Goal: Task Accomplishment & Management: Use online tool/utility

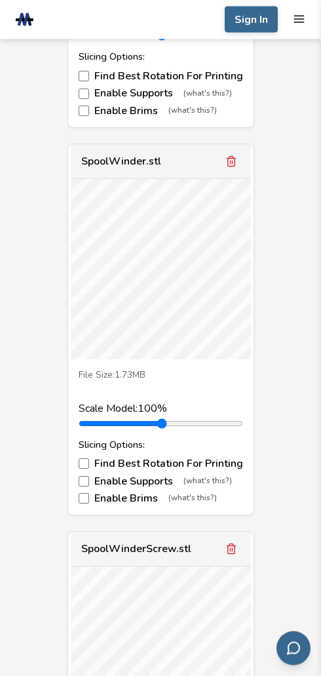
scroll to position [828, 0]
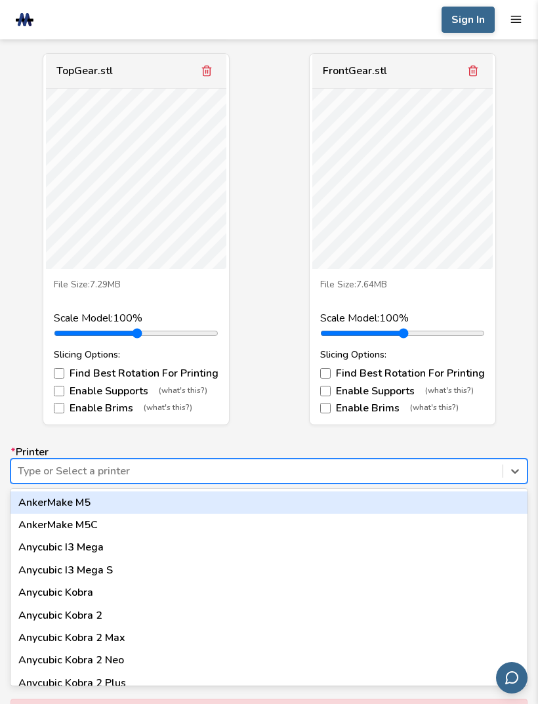
scroll to position [0, 0]
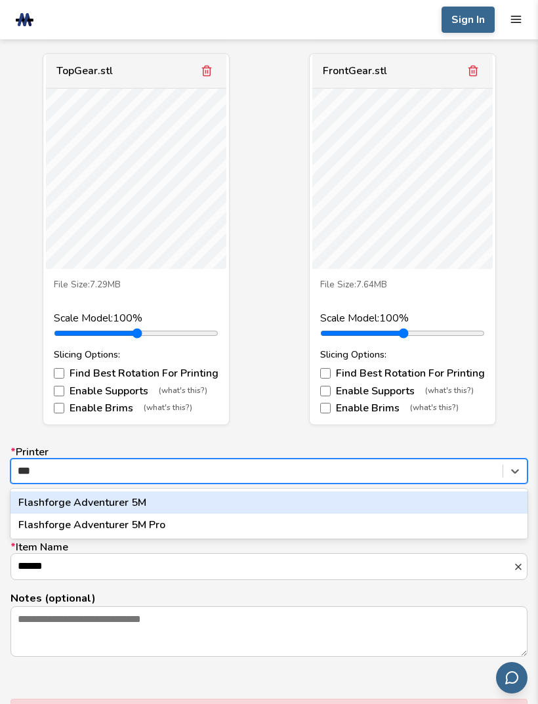
click at [209, 514] on div "Flashforge Adventurer 5M Pro" at bounding box center [268, 525] width 517 height 22
type input "***"
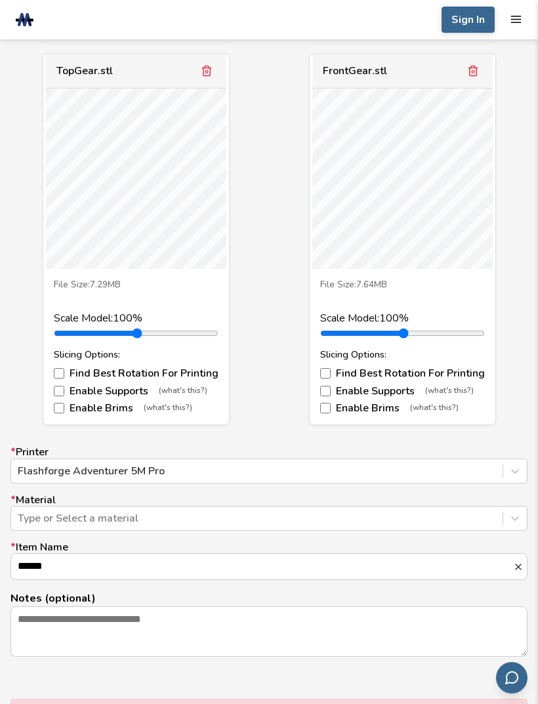
scroll to position [2085, 0]
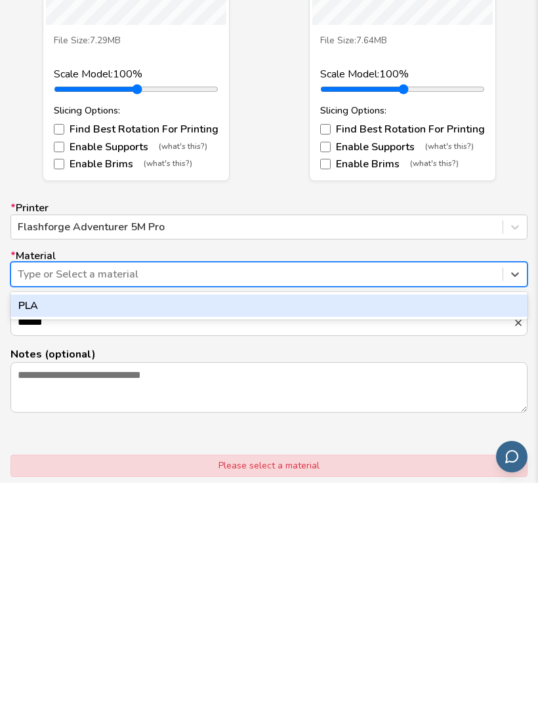
click at [476, 516] on div "PLA" at bounding box center [268, 527] width 517 height 22
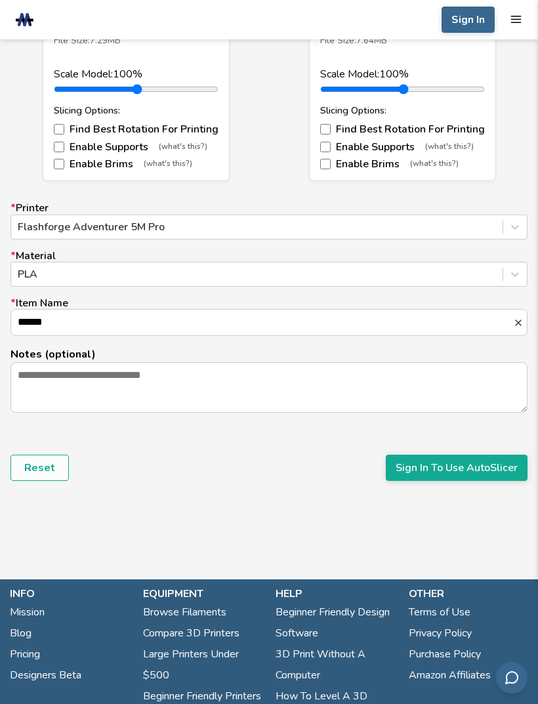
click at [421, 319] on input "******" at bounding box center [262, 322] width 502 height 25
type input "*"
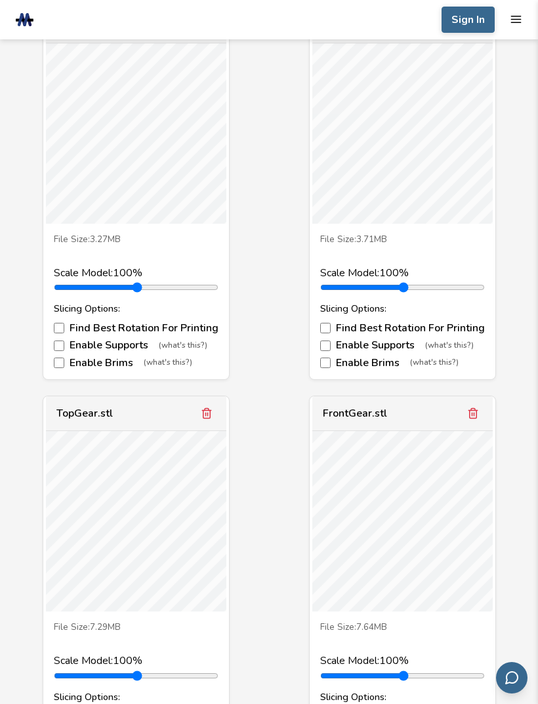
scroll to position [1746, 0]
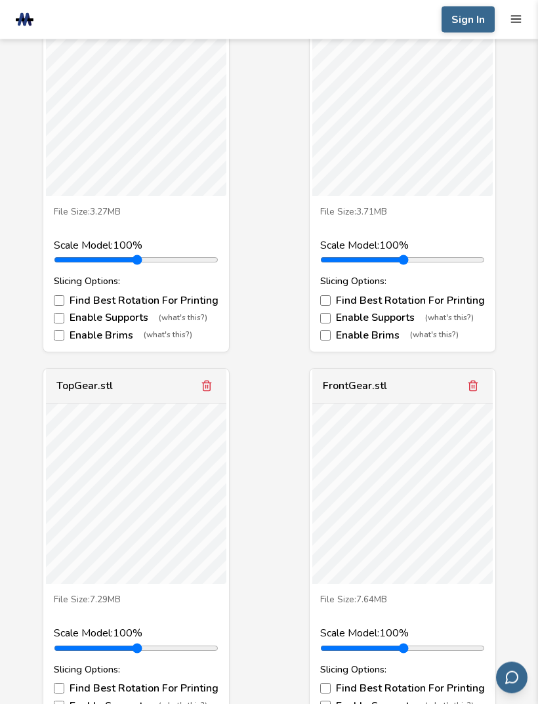
type input "**********"
type input "***"
click at [129, 700] on label "Enable Supports (what's this?)" at bounding box center [136, 706] width 165 height 12
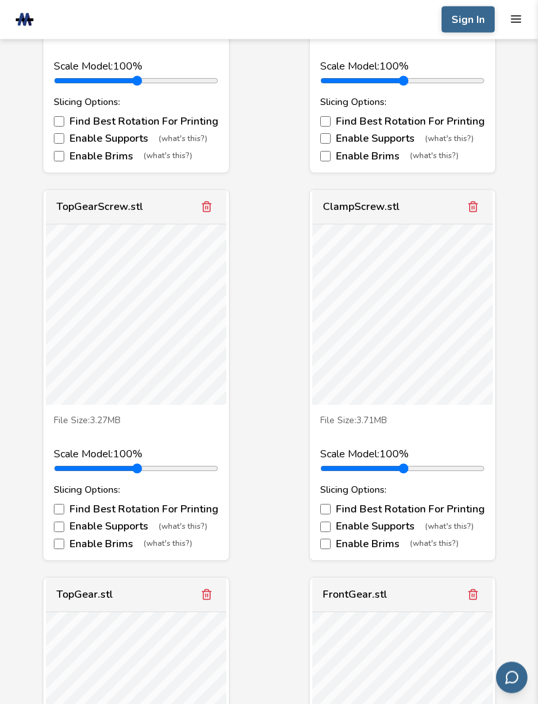
scroll to position [1524, 0]
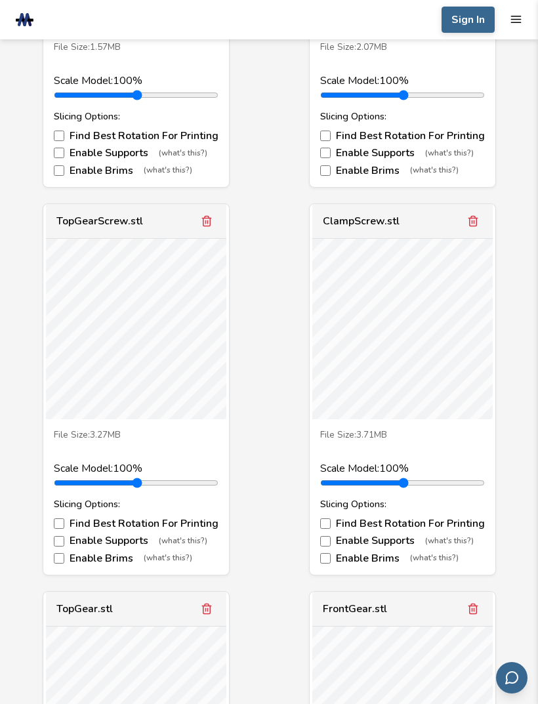
click at [472, 518] on label "Find Best Rotation For Printing" at bounding box center [402, 524] width 165 height 12
click at [462, 518] on label "Find Best Rotation For Printing" at bounding box center [402, 524] width 165 height 12
type input "*"
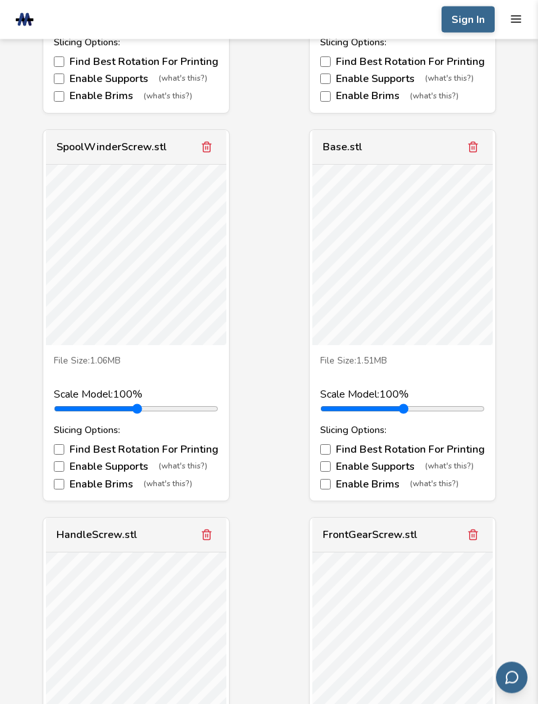
scroll to position [823, 0]
type input "*"
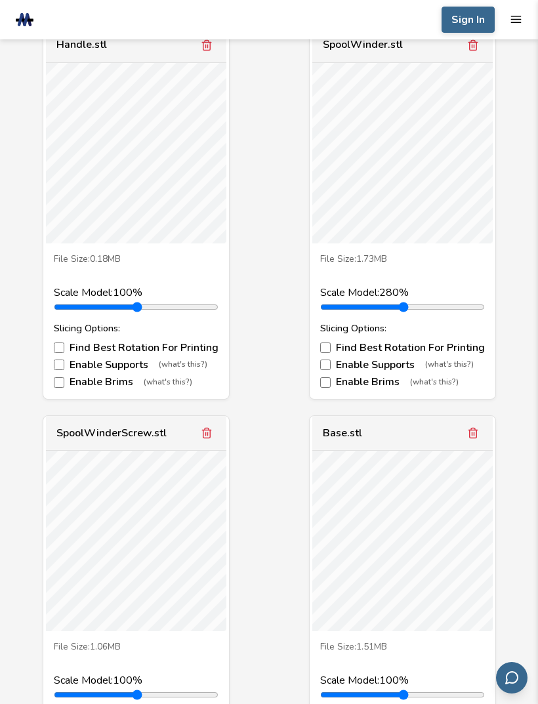
scroll to position [536, 0]
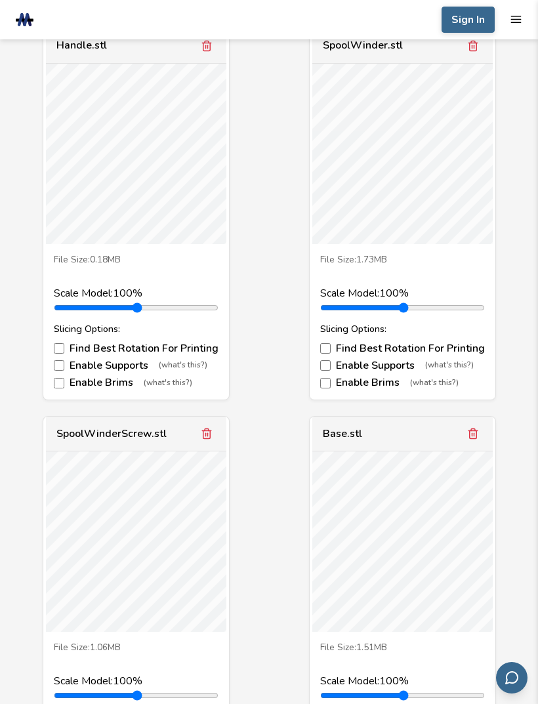
type input "*"
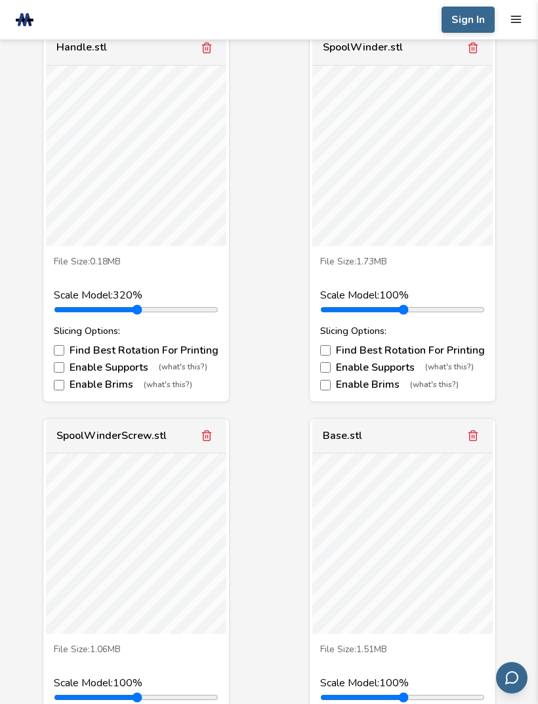
scroll to position [533, 0]
type input "*"
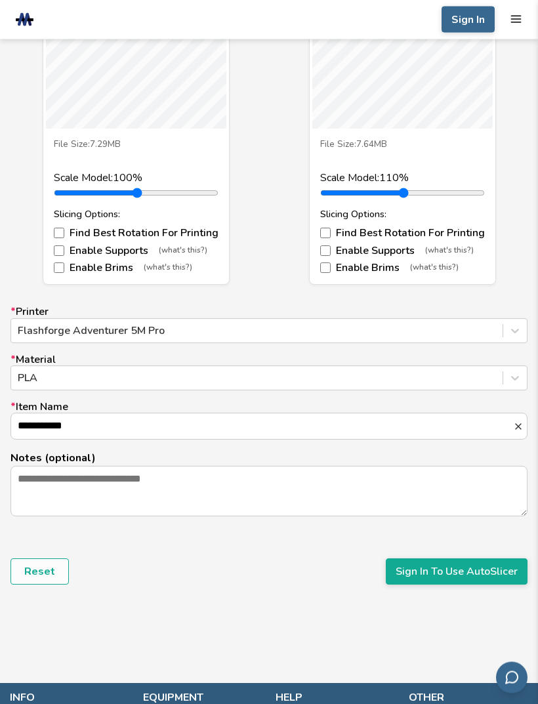
scroll to position [2209, 0]
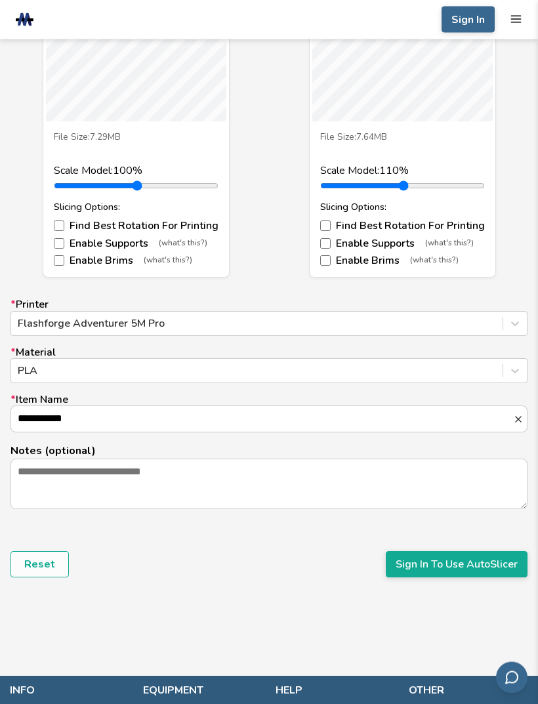
click at [474, 557] on button "Sign In To Use AutoSlicer" at bounding box center [457, 565] width 142 height 26
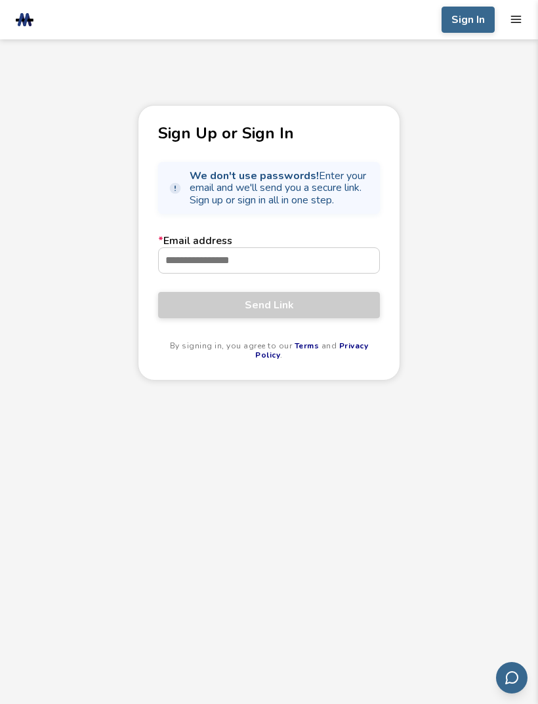
click at [333, 264] on input "* Email address" at bounding box center [269, 260] width 220 height 25
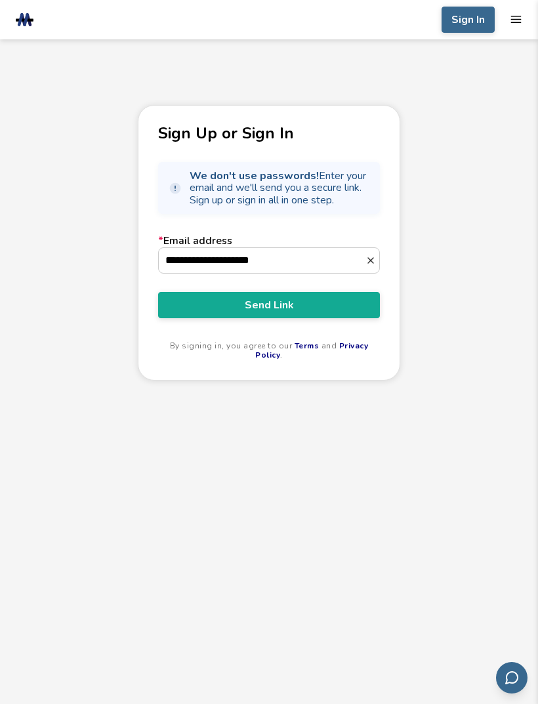
type input "**********"
click at [337, 308] on span "Send Link" at bounding box center [269, 305] width 202 height 12
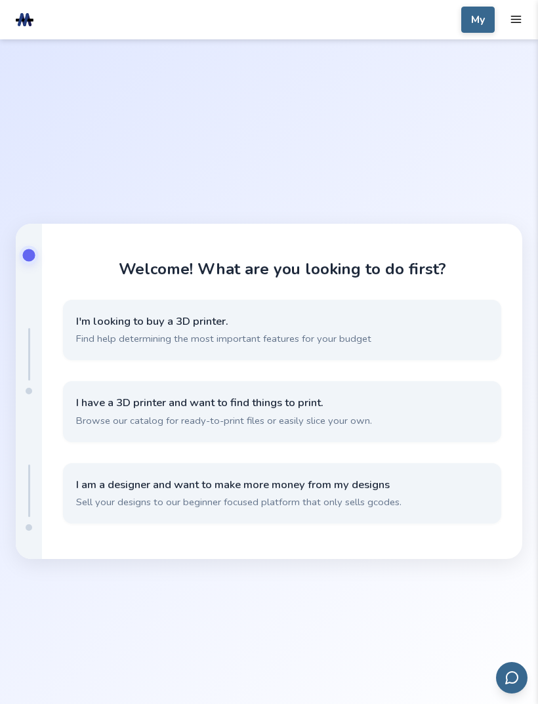
click at [411, 437] on button "I have a 3D printer and want to find things to print. Browse our catalog for re…" at bounding box center [282, 411] width 438 height 60
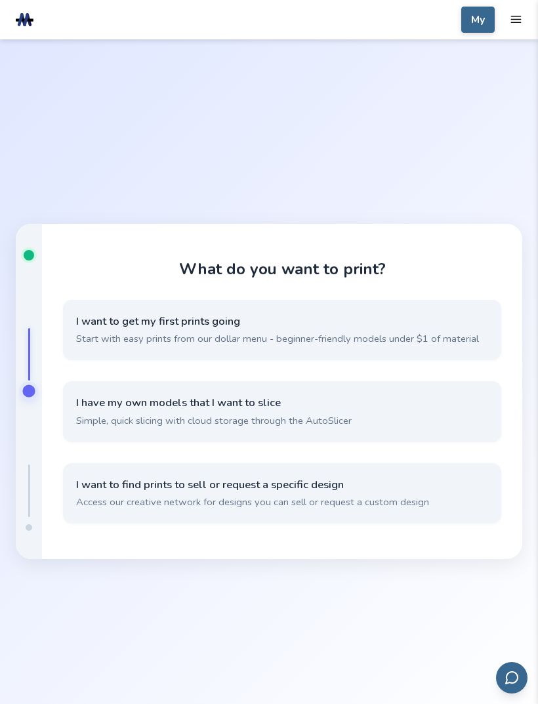
click at [428, 432] on button "I have my own models that I want to slice Simple, quick slicing with cloud stor…" at bounding box center [282, 411] width 438 height 60
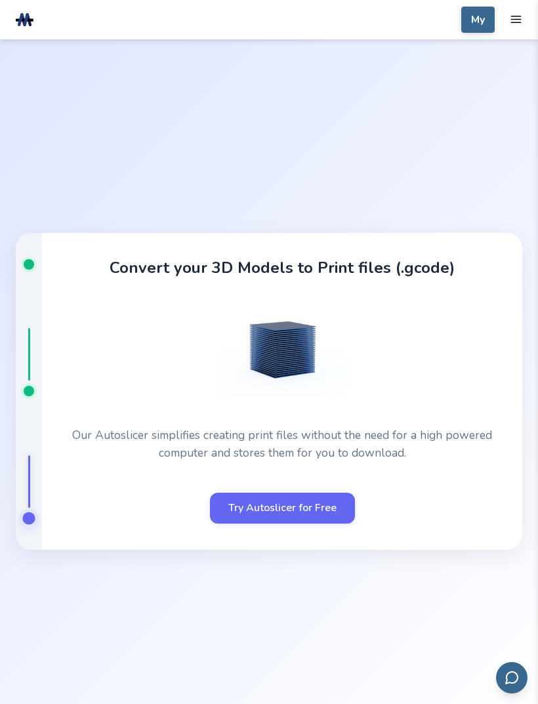
click at [317, 523] on link "Try Autoslicer for Free" at bounding box center [282, 508] width 145 height 30
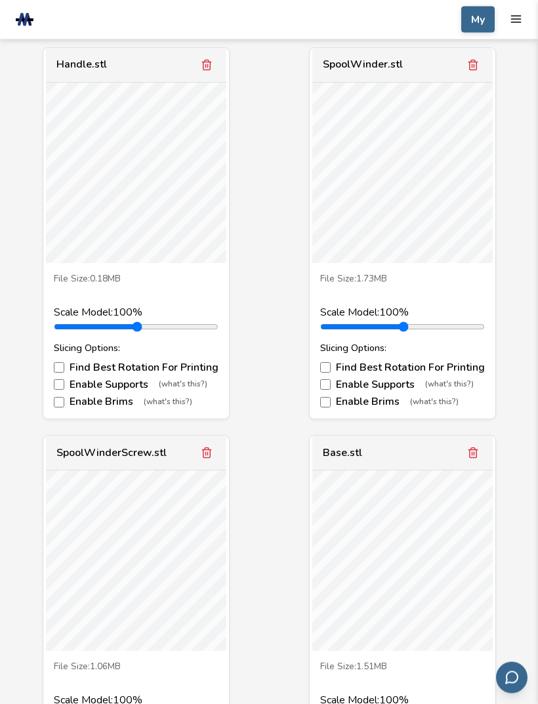
scroll to position [661, 0]
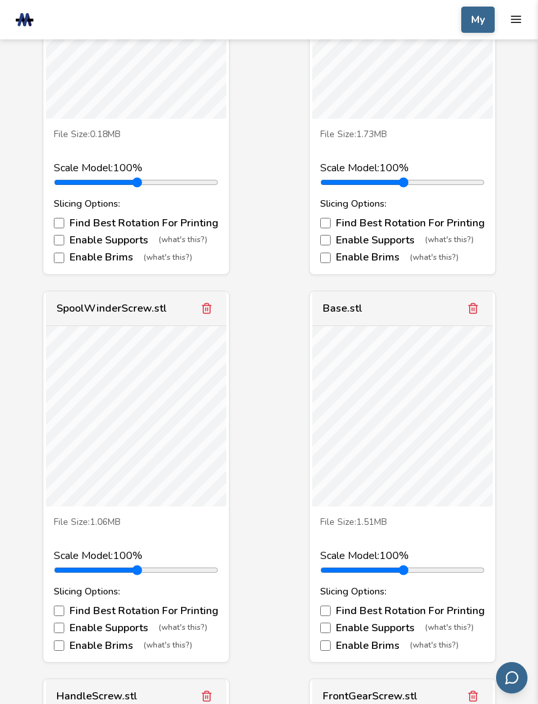
click at [131, 630] on label "Enable Supports (what's this?)" at bounding box center [136, 628] width 165 height 12
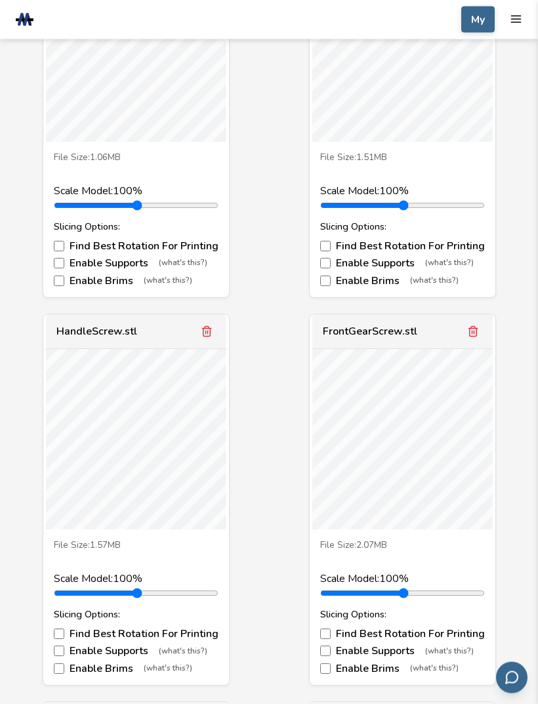
scroll to position [1058, 0]
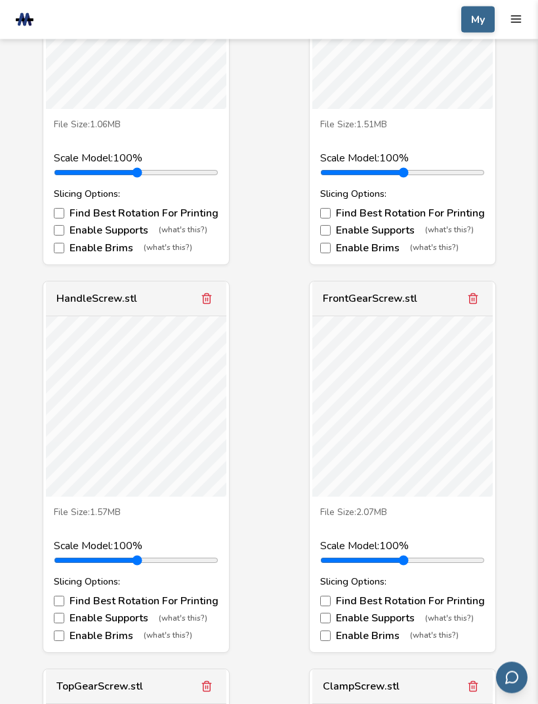
click at [134, 613] on label "Enable Supports (what's this?)" at bounding box center [136, 619] width 165 height 12
click at [397, 613] on label "Enable Supports (what's this?)" at bounding box center [402, 619] width 165 height 12
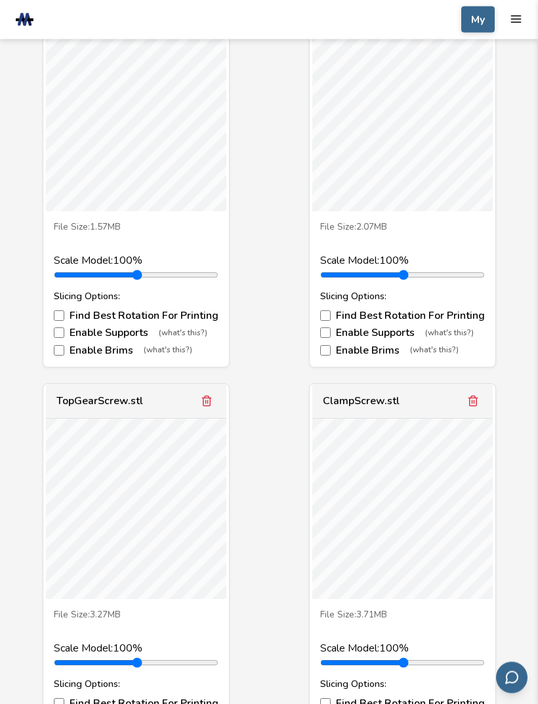
scroll to position [1391, 0]
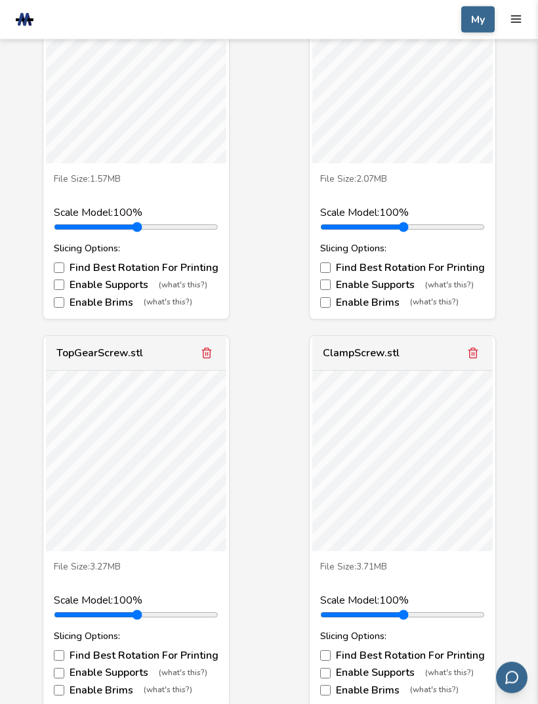
click at [157, 668] on label "Enable Supports (what's this?)" at bounding box center [136, 673] width 165 height 12
click at [390, 667] on label "Enable Supports (what's this?)" at bounding box center [402, 673] width 165 height 12
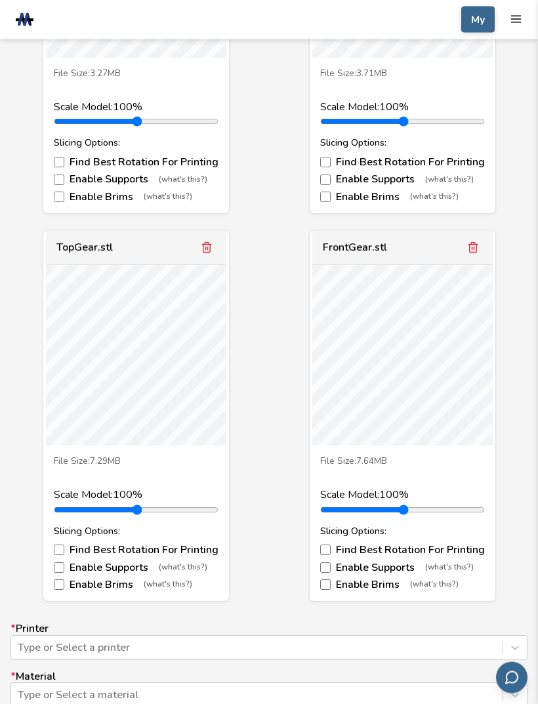
scroll to position [1887, 0]
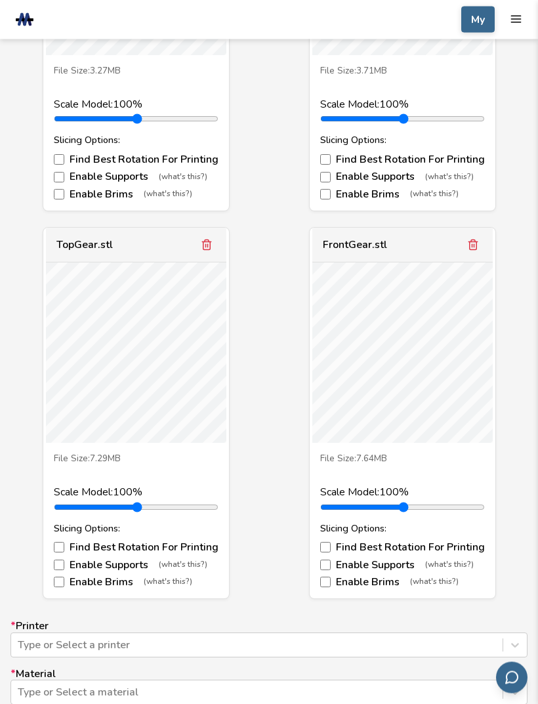
click at [131, 560] on label "Enable Supports (what's this?)" at bounding box center [136, 566] width 165 height 12
type input "***"
click at [392, 559] on label "Enable Supports (what's this?)" at bounding box center [402, 565] width 165 height 12
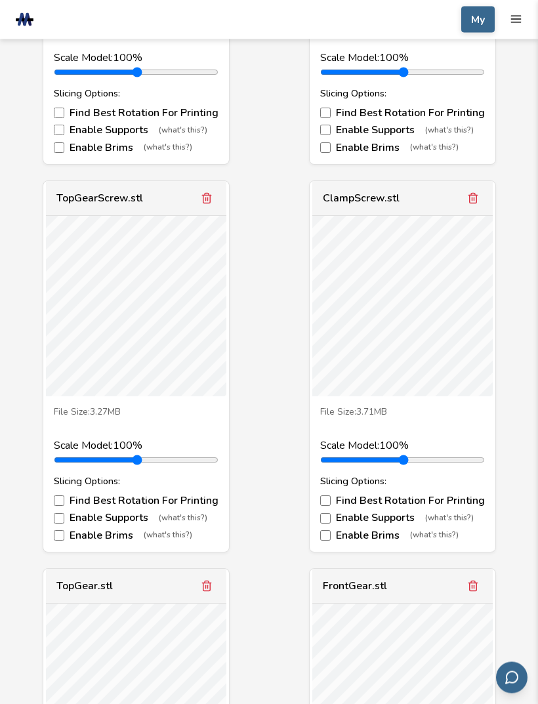
scroll to position [1547, 0]
type input "*"
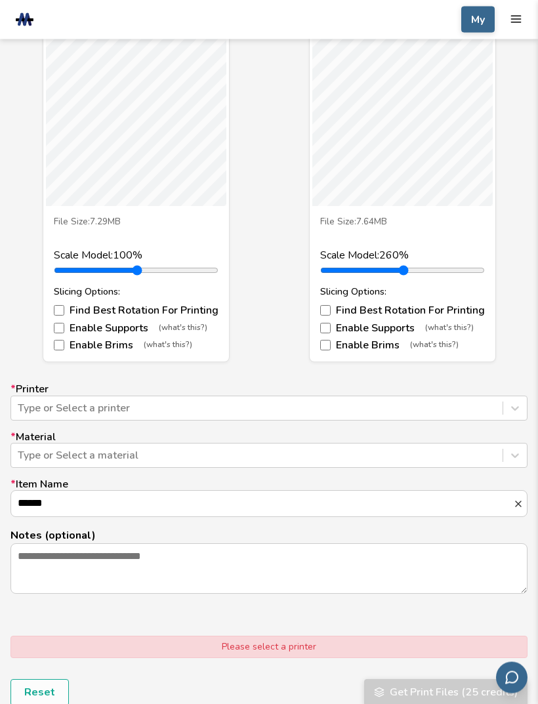
scroll to position [2130, 0]
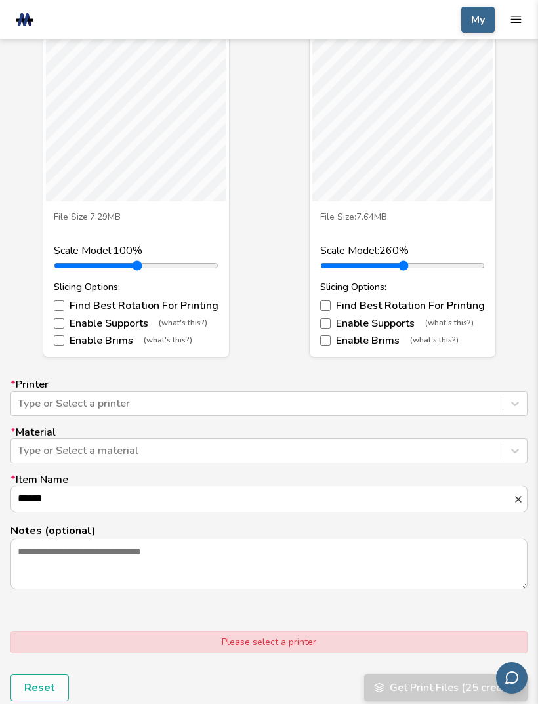
click at [421, 408] on div "* Printer Type or Select a printer * Material Type or Select a material * Item …" at bounding box center [268, 484] width 517 height 211
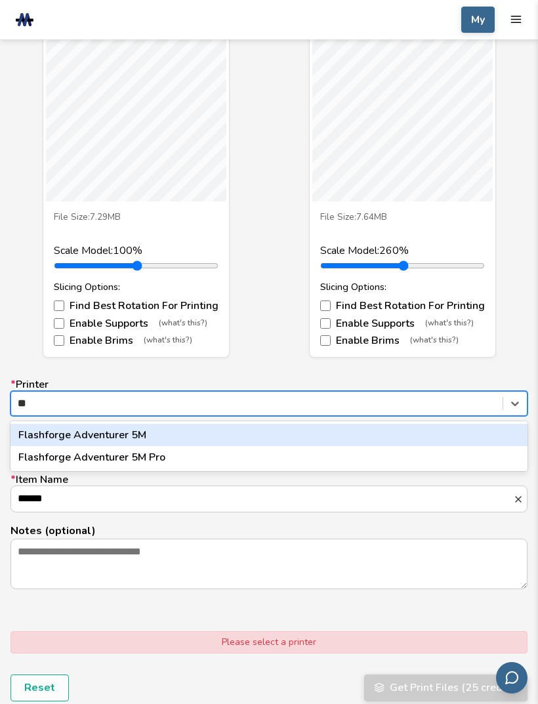
click at [367, 447] on div "Flashforge Adventurer 5M Pro" at bounding box center [268, 457] width 517 height 22
type input "**"
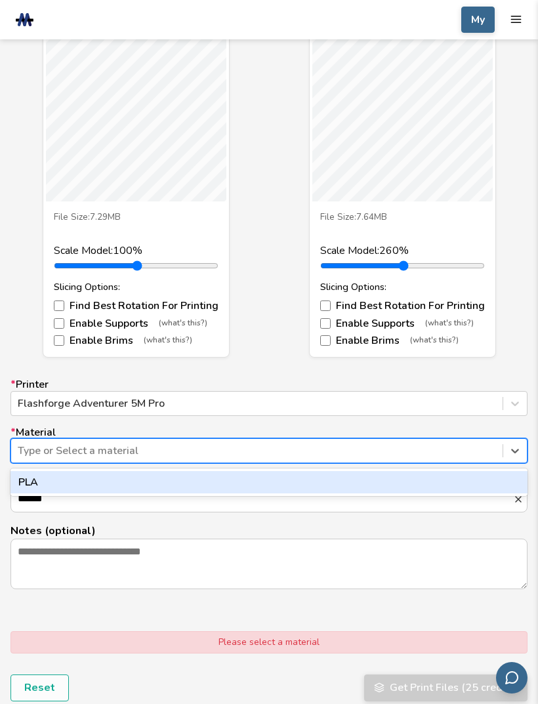
click at [394, 471] on div "PLA" at bounding box center [268, 482] width 517 height 22
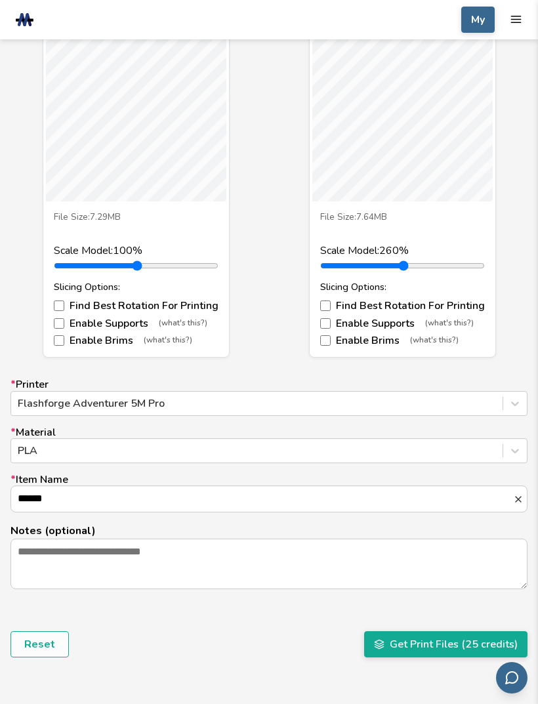
click at [394, 489] on input "******" at bounding box center [262, 498] width 502 height 25
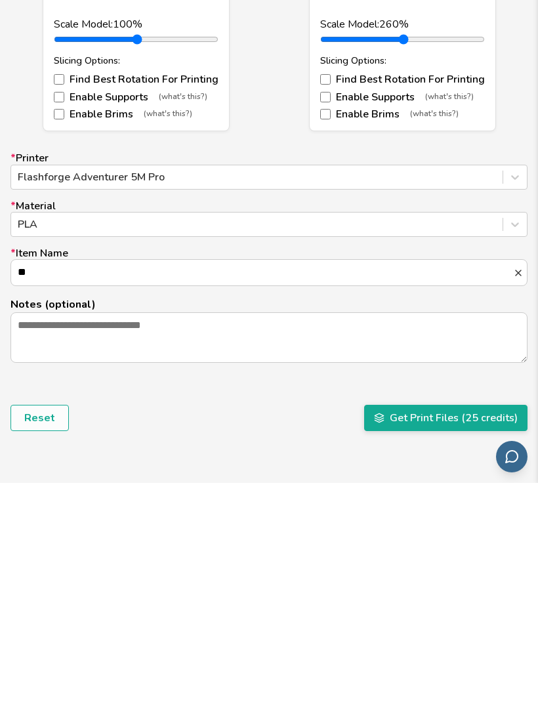
type input "*"
type input "**********"
click at [434, 626] on button "Get Print Files (25 credits)" at bounding box center [445, 639] width 163 height 26
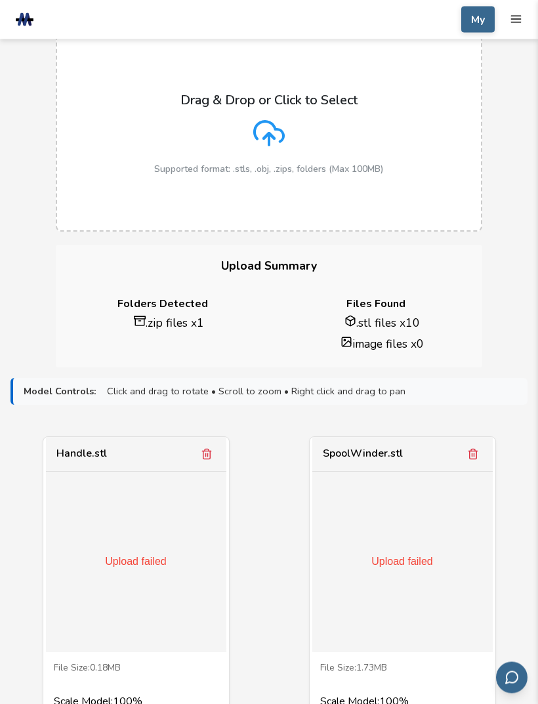
scroll to position [0, 0]
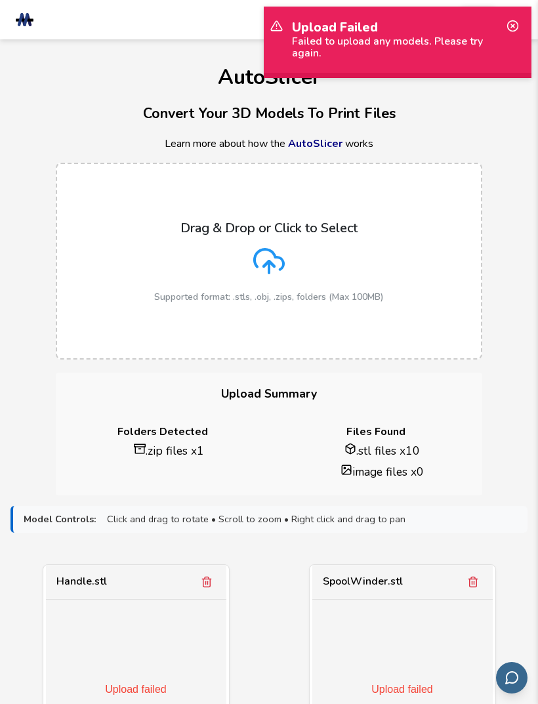
click at [511, 22] on icon at bounding box center [512, 26] width 12 height 12
